Goal: Book appointment/travel/reservation

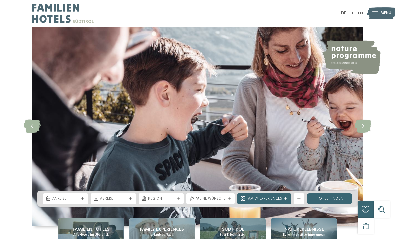
click at [76, 201] on span "Anreise" at bounding box center [65, 198] width 26 height 5
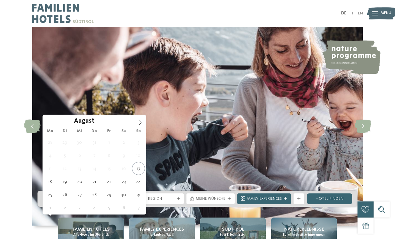
click at [141, 120] on icon at bounding box center [140, 122] width 5 height 5
click at [139, 120] on icon at bounding box center [140, 122] width 5 height 5
click at [140, 121] on icon at bounding box center [140, 122] width 5 height 5
click at [137, 124] on span at bounding box center [139, 120] width 11 height 11
click at [140, 123] on icon at bounding box center [140, 122] width 5 height 5
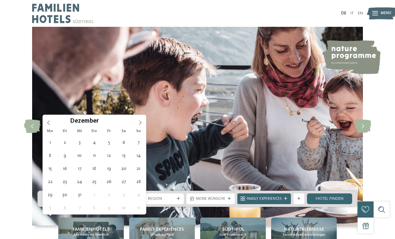
type input "****"
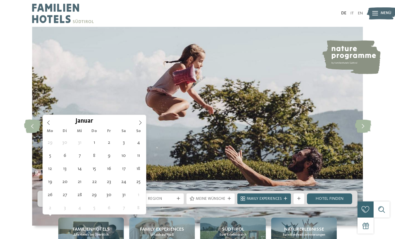
type div "[DATE]"
type input "****"
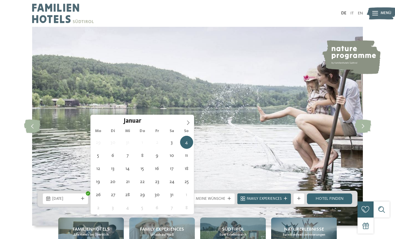
type div "[DATE]"
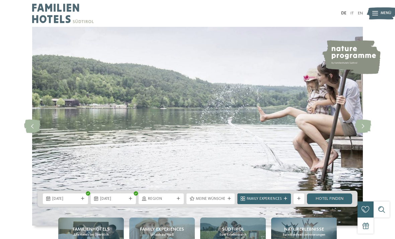
click at [179, 204] on div "Region" at bounding box center [160, 198] width 45 height 11
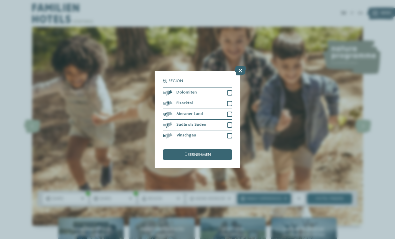
click at [208, 153] on span "übernehmen" at bounding box center [197, 155] width 26 height 4
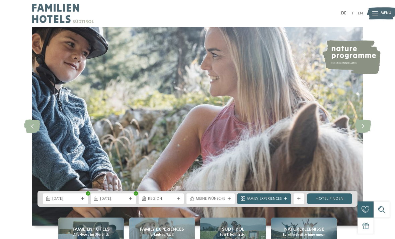
click at [229, 200] on icon at bounding box center [228, 198] width 3 height 3
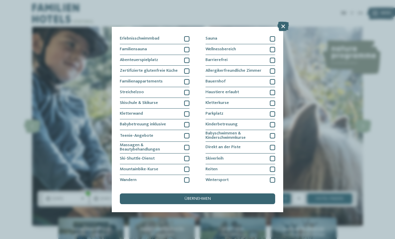
scroll to position [22, 0]
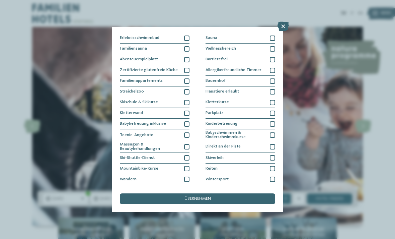
click at [187, 102] on div at bounding box center [186, 102] width 5 height 5
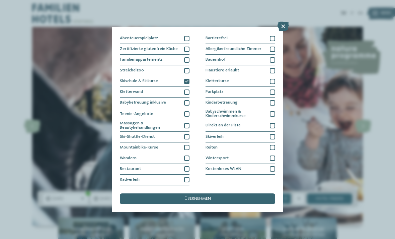
scroll to position [94, 0]
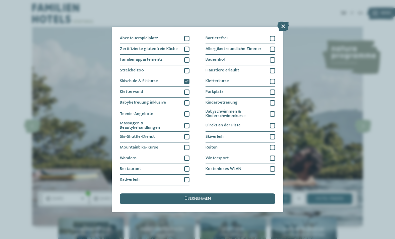
click at [381, 53] on div "Meine Wünsche Hallen- oder Schleusenbad Schwimmbad im Freien" at bounding box center [197, 119] width 395 height 239
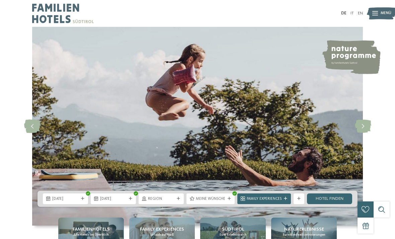
click at [220, 201] on span "Meine Wünsche" at bounding box center [210, 198] width 29 height 5
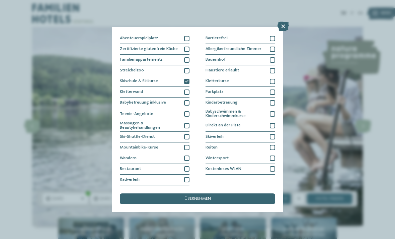
click at [188, 134] on div at bounding box center [186, 136] width 5 height 5
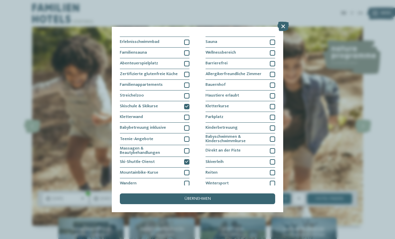
scroll to position [21, 0]
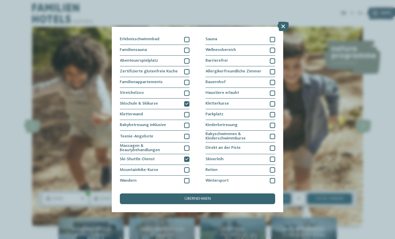
click at [272, 92] on div at bounding box center [272, 92] width 5 height 5
click at [199, 196] on span "übernehmen" at bounding box center [197, 198] width 26 height 4
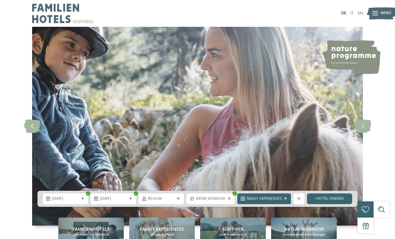
click at [334, 204] on link "Hotel finden" at bounding box center [329, 198] width 45 height 11
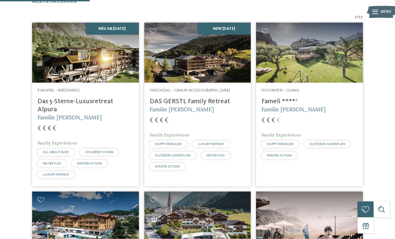
scroll to position [170, 0]
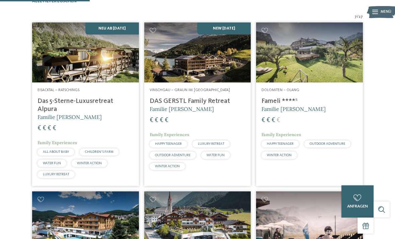
click at [204, 105] on h4 "DAS GERSTL Family Retreat" at bounding box center [198, 101] width 96 height 8
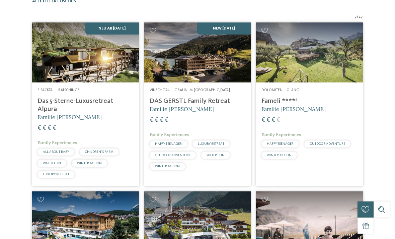
scroll to position [0, 0]
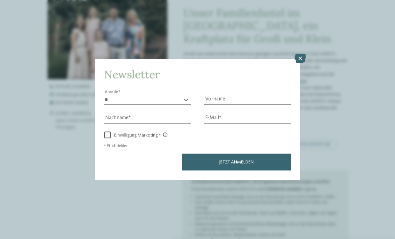
scroll to position [196, 0]
click at [295, 54] on icon at bounding box center [299, 58] width 11 height 9
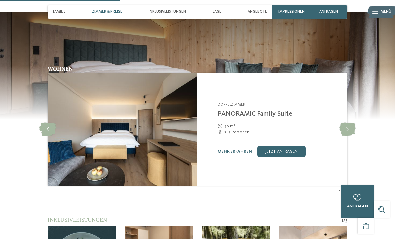
scroll to position [549, 0]
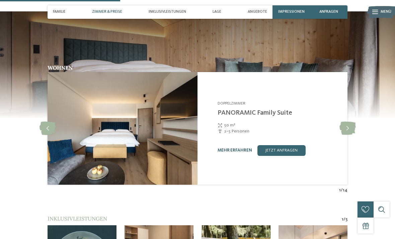
click at [348, 121] on icon at bounding box center [347, 127] width 16 height 13
click at [345, 121] on icon at bounding box center [347, 127] width 16 height 13
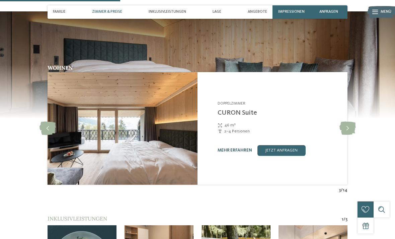
click at [344, 121] on icon at bounding box center [347, 127] width 16 height 13
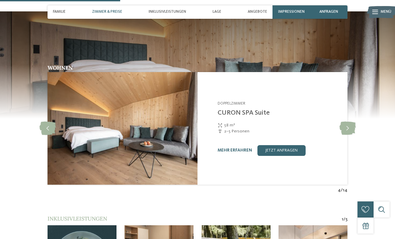
click at [345, 121] on icon at bounding box center [347, 127] width 16 height 13
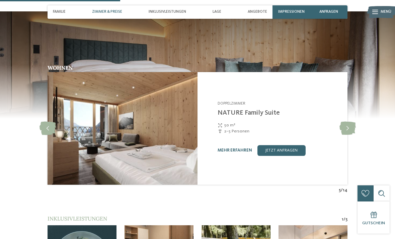
click at [344, 121] on icon at bounding box center [347, 127] width 16 height 13
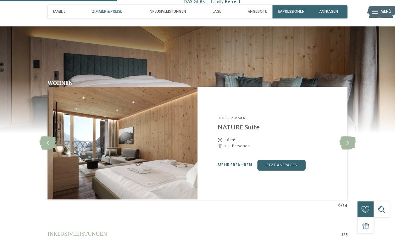
scroll to position [534, 0]
click at [238, 163] on link "mehr erfahren" at bounding box center [234, 165] width 34 height 4
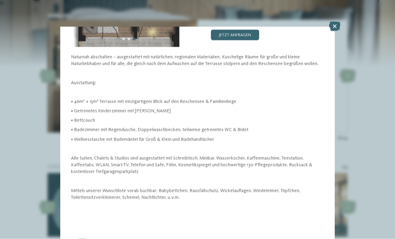
scroll to position [602, 0]
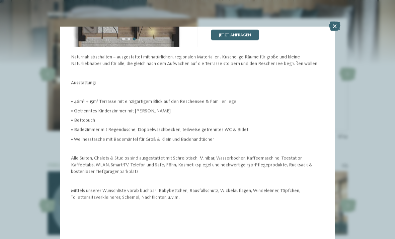
click at [329, 26] on icon at bounding box center [334, 26] width 11 height 9
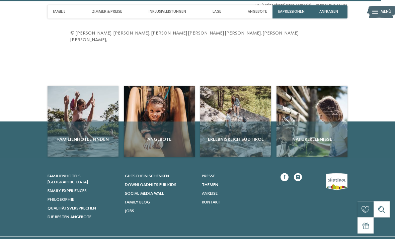
scroll to position [1751, 0]
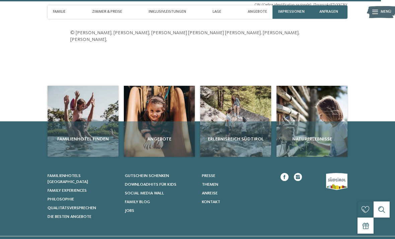
click at [158, 121] on div "Angebote" at bounding box center [159, 138] width 71 height 35
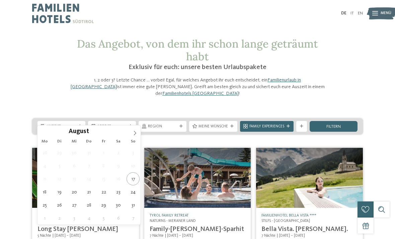
click at [134, 132] on icon at bounding box center [134, 132] width 5 height 5
click at [136, 133] on icon at bounding box center [134, 132] width 5 height 5
click at [131, 133] on span at bounding box center [134, 130] width 11 height 11
click at [133, 134] on icon at bounding box center [134, 132] width 5 height 5
click at [135, 131] on icon at bounding box center [134, 132] width 5 height 5
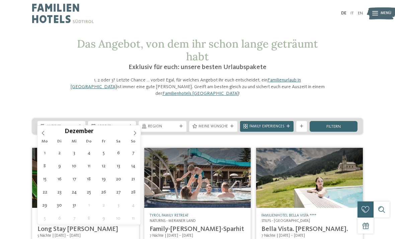
type input "****"
type div "[DATE]"
type input "****"
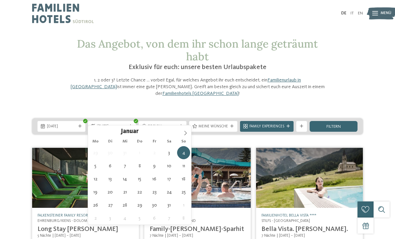
type div "[DATE]"
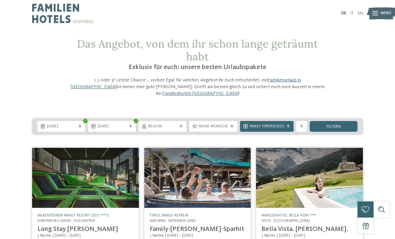
click at [284, 123] on div "Family Experiences" at bounding box center [266, 126] width 37 height 6
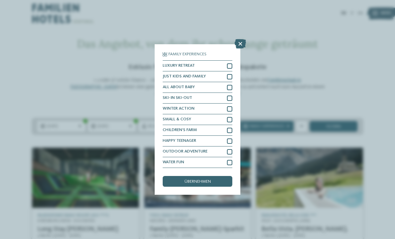
scroll to position [19, 0]
click at [237, 39] on icon at bounding box center [239, 43] width 11 height 9
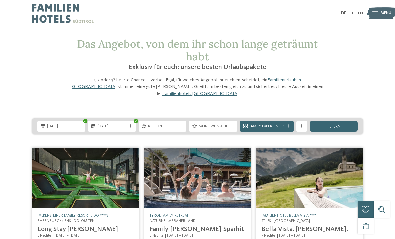
click at [230, 124] on icon at bounding box center [231, 125] width 3 height 3
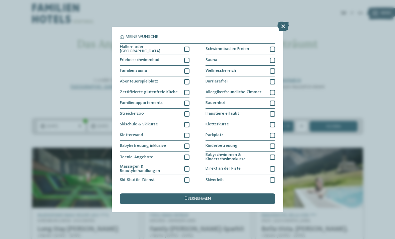
click at [259, 111] on div "Haustiere erlaubt" at bounding box center [240, 113] width 70 height 11
click at [169, 123] on div "Skischule & Skikurse" at bounding box center [155, 124] width 70 height 11
click at [219, 193] on div "übernehmen" at bounding box center [197, 198] width 155 height 11
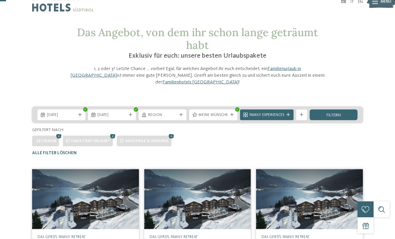
scroll to position [0, 0]
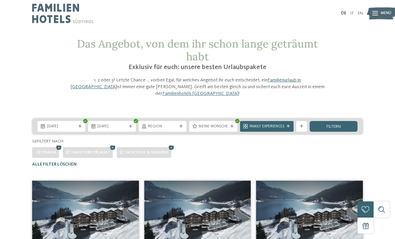
click at [232, 124] on icon at bounding box center [231, 125] width 3 height 3
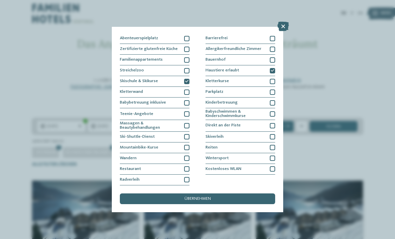
scroll to position [94, 0]
click at [216, 193] on div "übernehmen" at bounding box center [197, 198] width 155 height 11
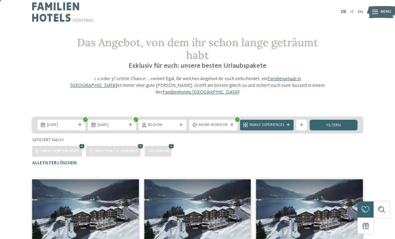
scroll to position [0, 0]
